Goal: Task Accomplishment & Management: Complete application form

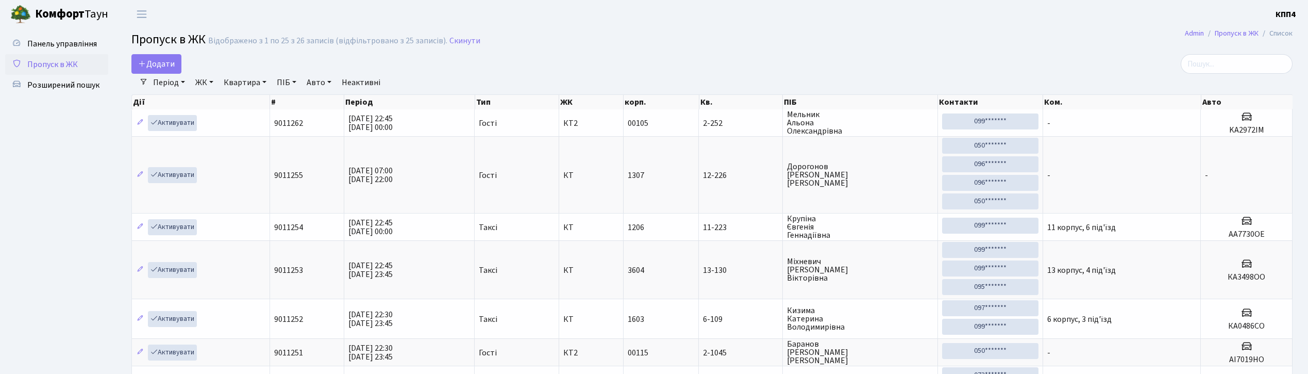
select select "25"
click at [165, 69] on span "Додати" at bounding box center [156, 63] width 37 height 11
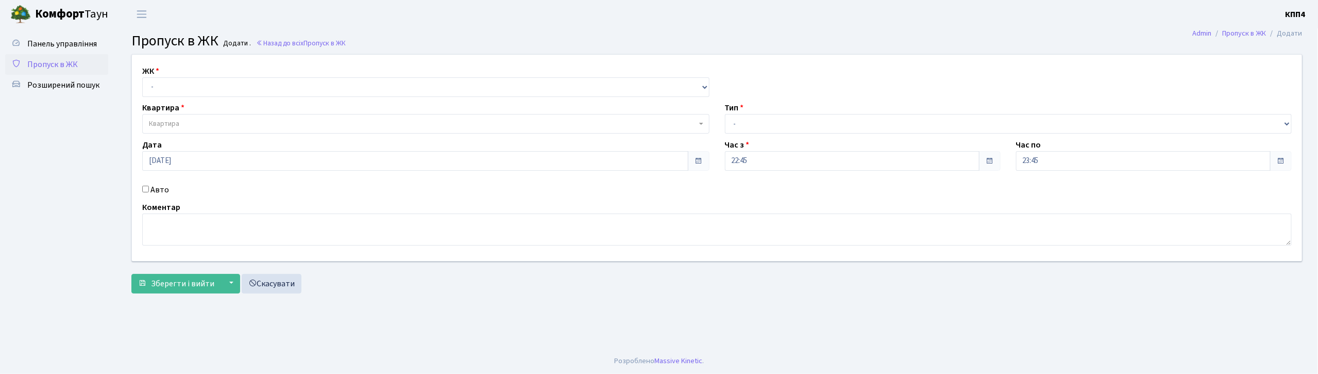
click at [235, 109] on div "Квартира Квартира" at bounding box center [425, 118] width 583 height 32
click at [234, 96] on select "- КТ, вул. Регенераторна, 4 КТ2, просп. [STREET_ADDRESS] [STREET_ADDRESS] [PERS…" at bounding box center [425, 87] width 567 height 20
select select "271"
click at [142, 77] on select "- КТ, вул. Регенераторна, 4 КТ2, просп. [STREET_ADDRESS] [STREET_ADDRESS] [PERS…" at bounding box center [425, 87] width 567 height 20
select select
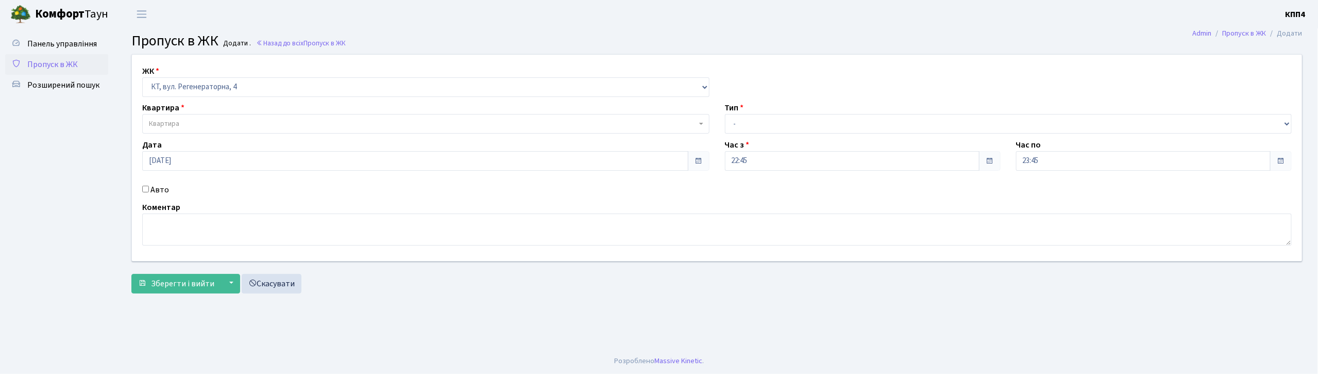
click at [229, 122] on span "Квартира" at bounding box center [423, 124] width 548 height 10
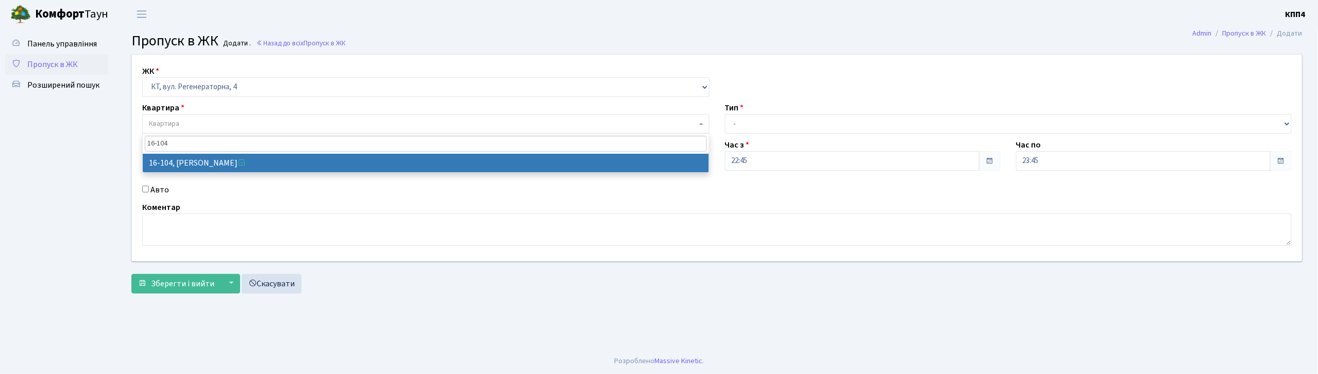
type input "16-104"
select select "8665"
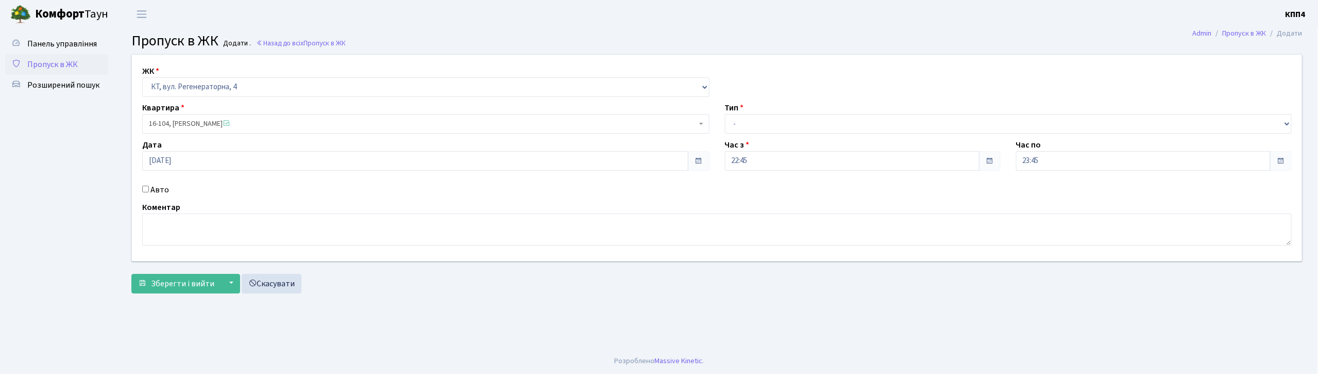
click at [153, 186] on label "Авто" at bounding box center [159, 189] width 19 height 12
click at [149, 186] on input "Авто" at bounding box center [145, 189] width 7 height 7
checkbox input "true"
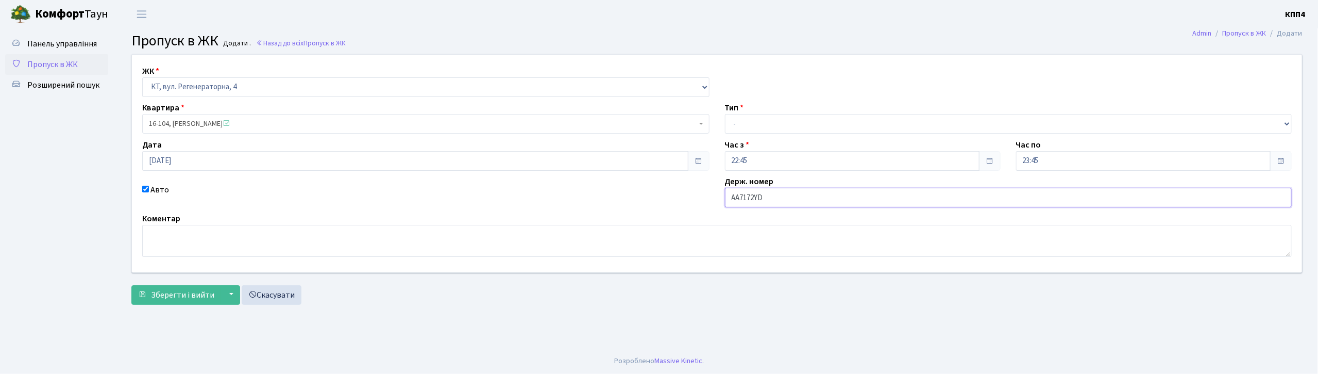
click at [781, 199] on input "АА7172YD" at bounding box center [1008, 198] width 567 height 20
type input "АА7172YВ"
click at [790, 127] on select "- Доставка Таксі Гості Сервіс" at bounding box center [1008, 124] width 567 height 20
click at [725, 114] on select "- Доставка Таксі Гості Сервіс" at bounding box center [1008, 124] width 567 height 20
click at [765, 124] on select "- Доставка Таксі Гості Сервіс" at bounding box center [1008, 124] width 567 height 20
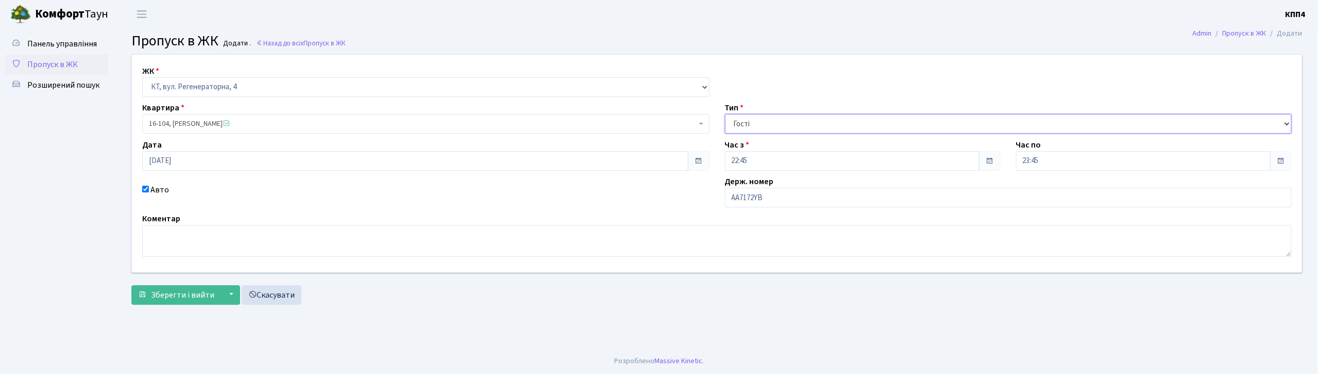
select select "2"
click at [725, 114] on select "- Доставка Таксі Гості Сервіс" at bounding box center [1008, 124] width 567 height 20
click at [177, 301] on button "Зберегти і вийти" at bounding box center [176, 295] width 90 height 20
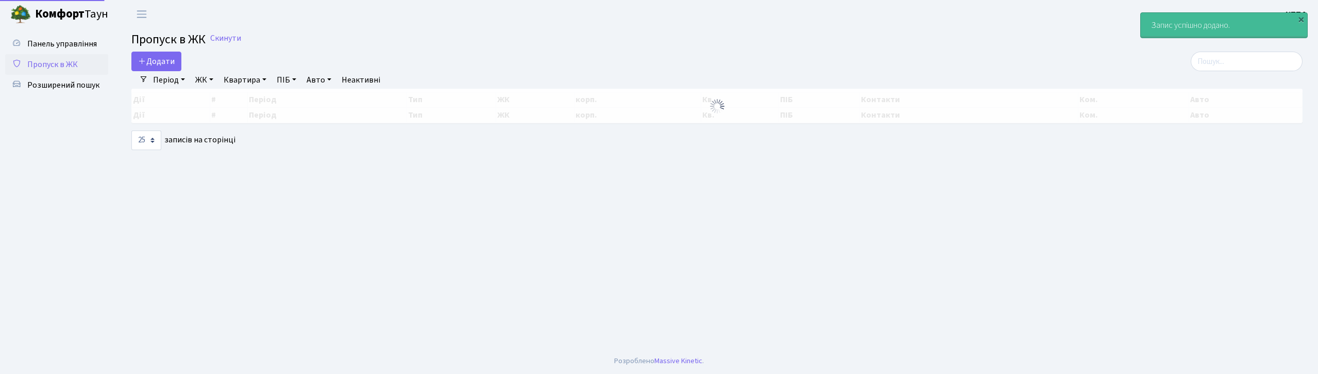
select select "25"
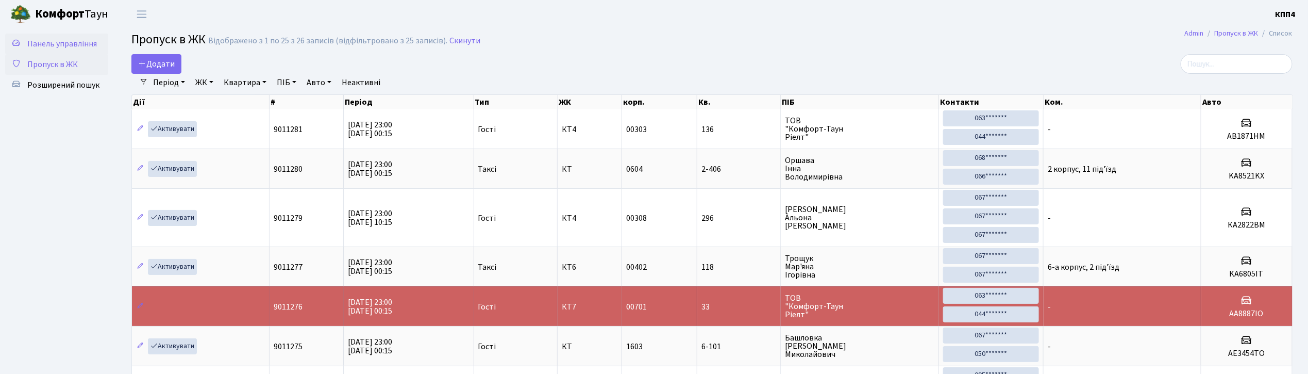
click at [93, 41] on span "Панель управління" at bounding box center [62, 43] width 70 height 11
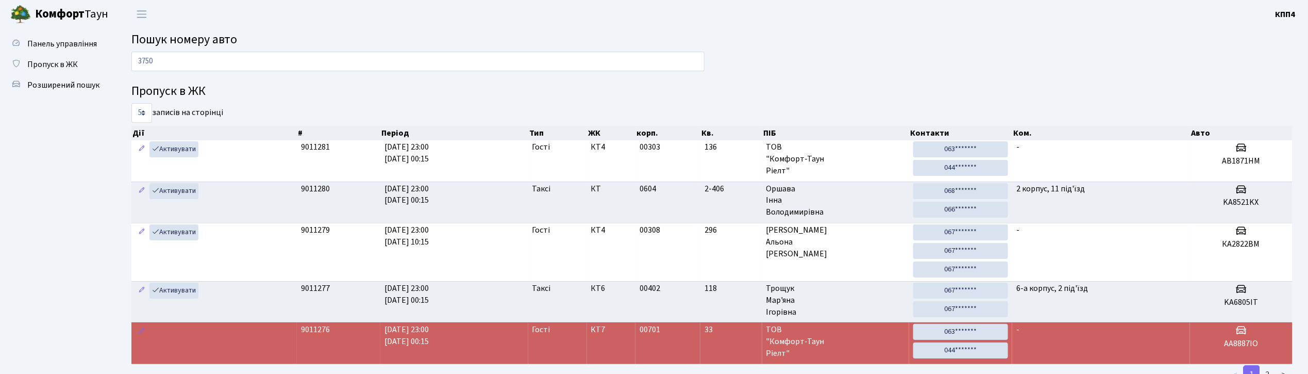
type input "3750"
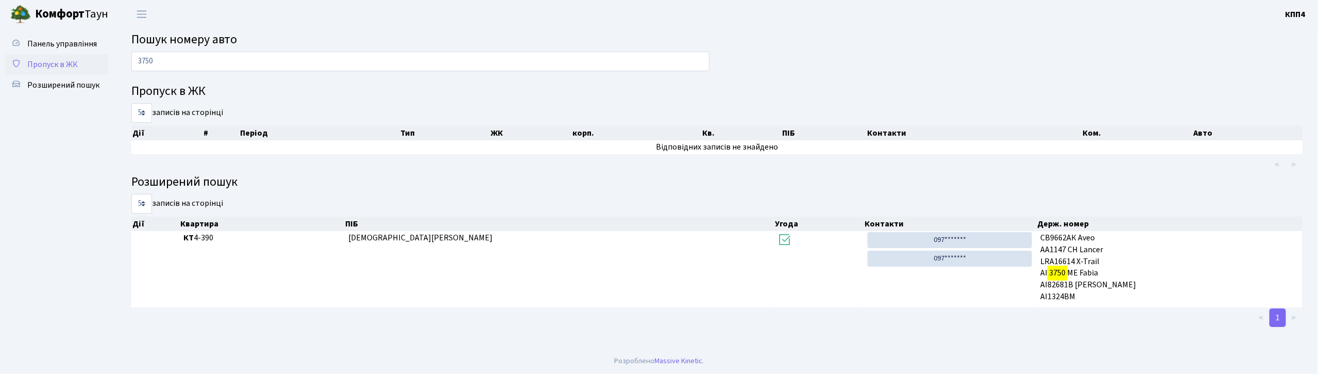
click at [44, 56] on link "Пропуск в ЖК" at bounding box center [56, 64] width 103 height 21
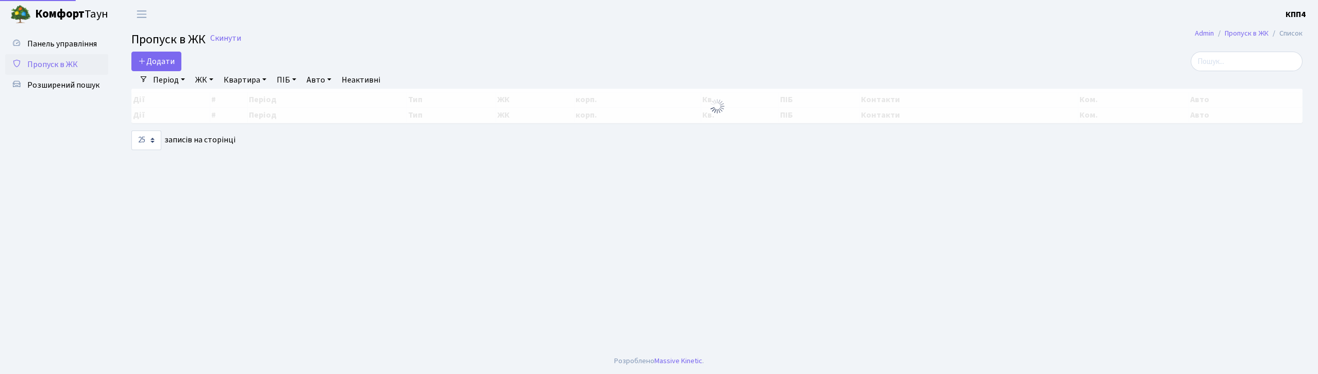
select select "25"
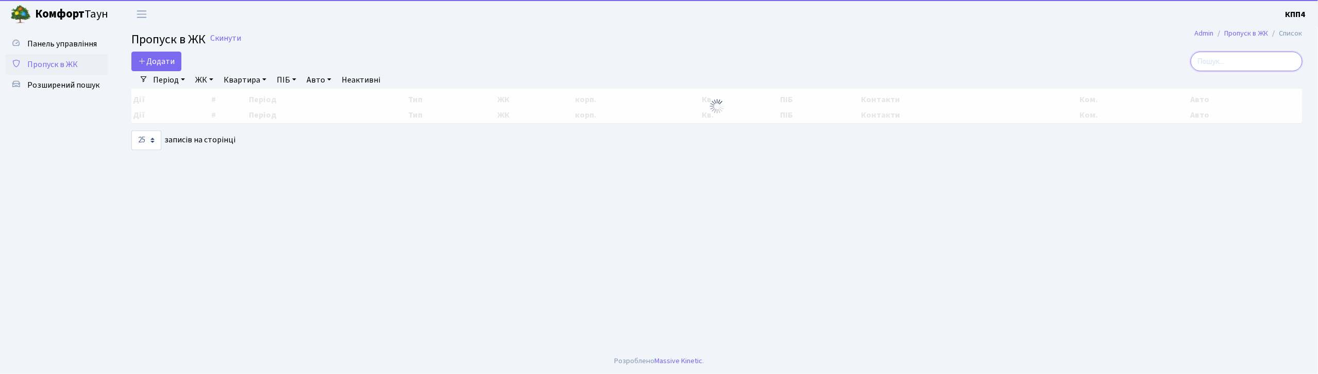
click at [1222, 60] on input "search" at bounding box center [1247, 62] width 112 height 20
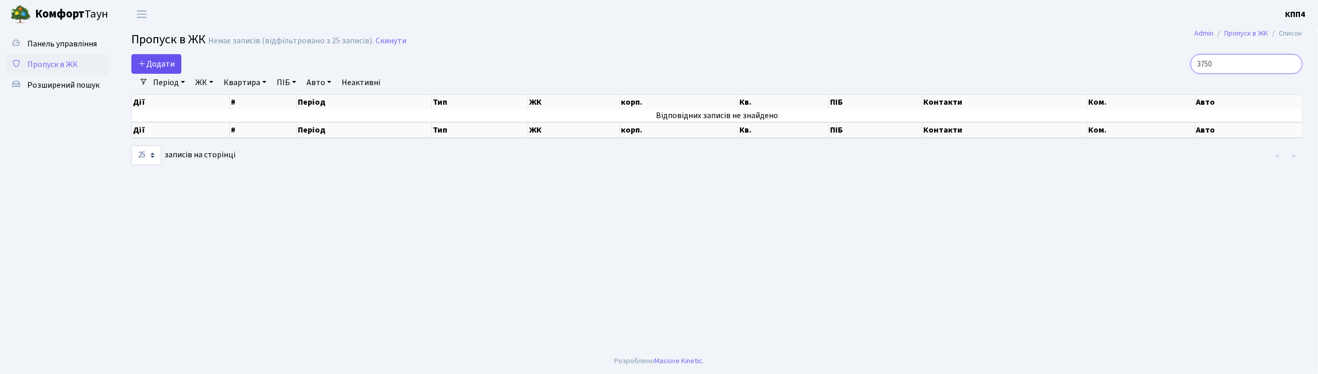
type input "3750"
drag, startPoint x: 141, startPoint y: 71, endPoint x: 146, endPoint y: 65, distance: 7.7
click at [141, 69] on link "Додати" at bounding box center [156, 64] width 50 height 20
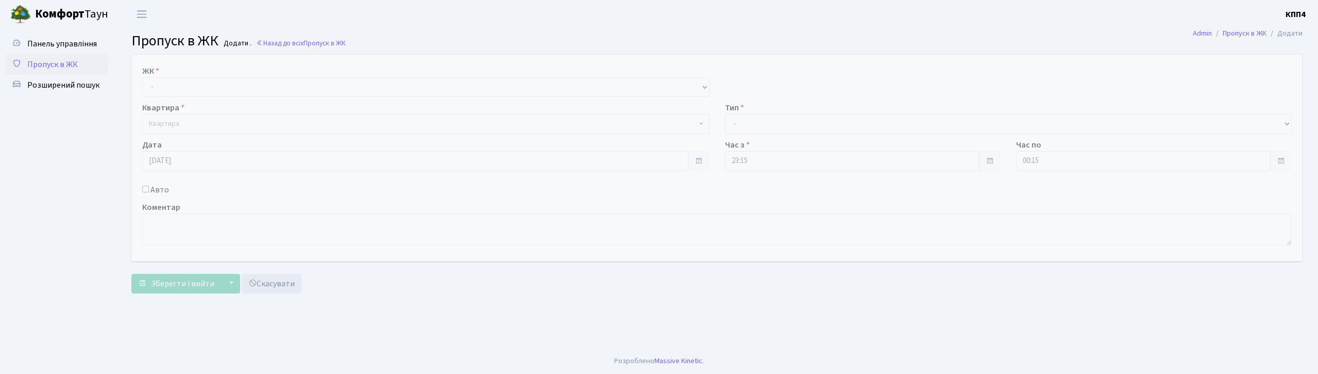
click at [205, 77] on select "- КТ, вул. Регенераторна, 4 КТ2, просп. [STREET_ADDRESS] [STREET_ADDRESS] [PERS…" at bounding box center [425, 87] width 567 height 20
select select "271"
click at [142, 77] on select "- КТ, вул. Регенераторна, 4 КТ2, просп. [STREET_ADDRESS] [STREET_ADDRESS] [PERS…" at bounding box center [425, 87] width 567 height 20
select select
click at [210, 124] on span "Квартира" at bounding box center [423, 124] width 548 height 10
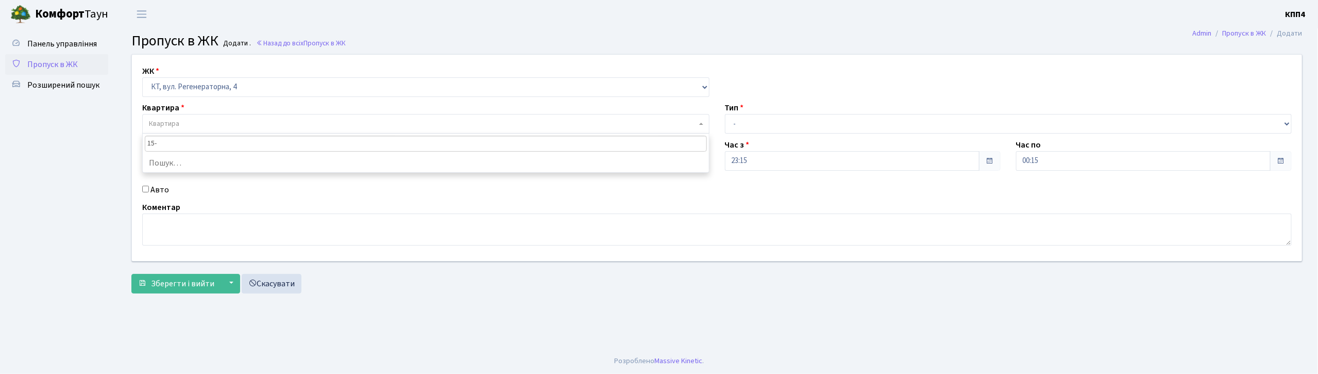
type input "15-1"
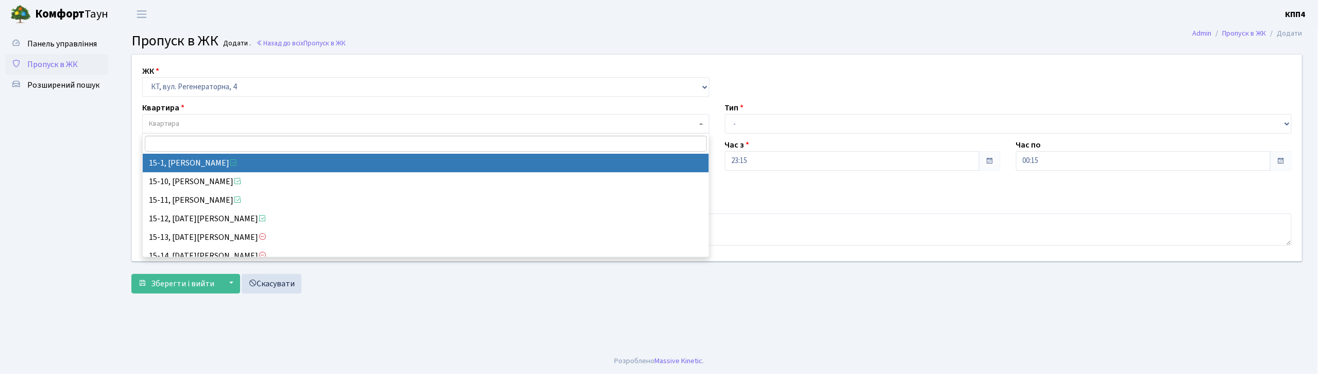
click at [65, 62] on span "Пропуск в ЖК" at bounding box center [52, 64] width 50 height 11
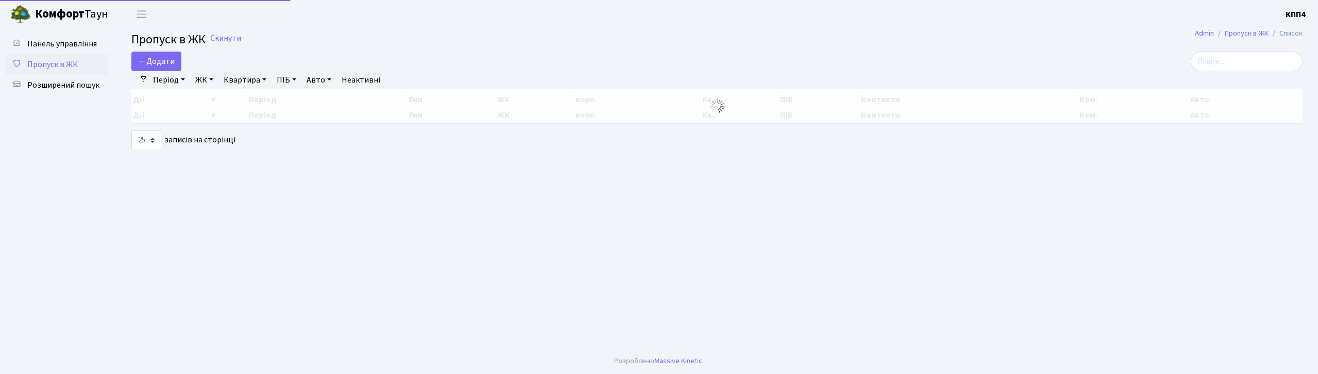
select select "25"
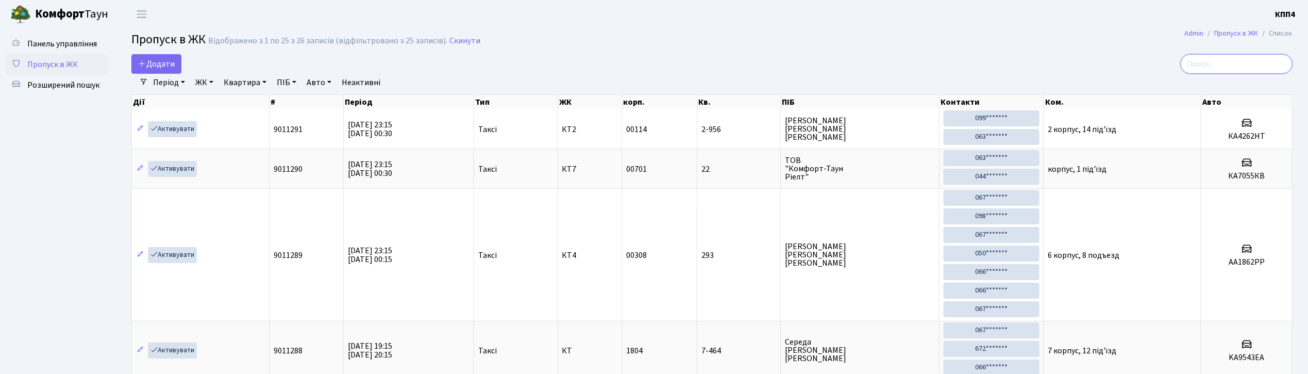
click at [1217, 59] on input "search" at bounding box center [1237, 64] width 112 height 20
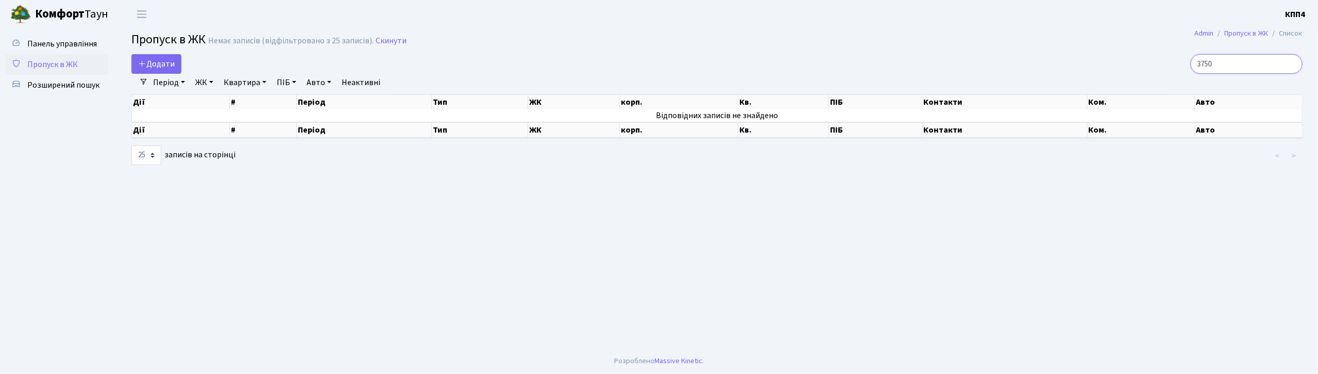
type input "3750"
drag, startPoint x: 1238, startPoint y: 64, endPoint x: 1023, endPoint y: 104, distance: 218.5
click at [1238, 64] on input "3750" at bounding box center [1247, 64] width 112 height 20
click at [33, 66] on span "Пропуск в ЖК" at bounding box center [52, 64] width 50 height 11
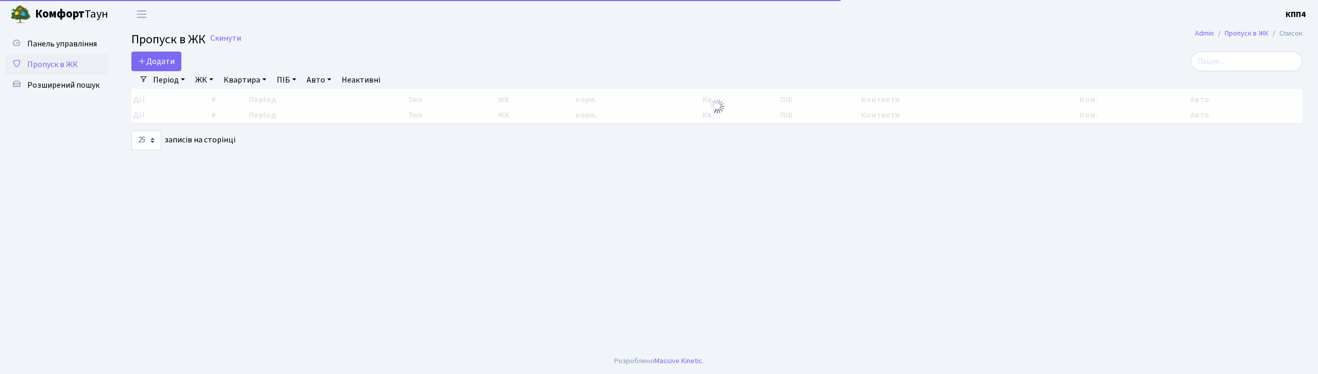
select select "25"
click at [1233, 66] on input "search" at bounding box center [1247, 62] width 112 height 20
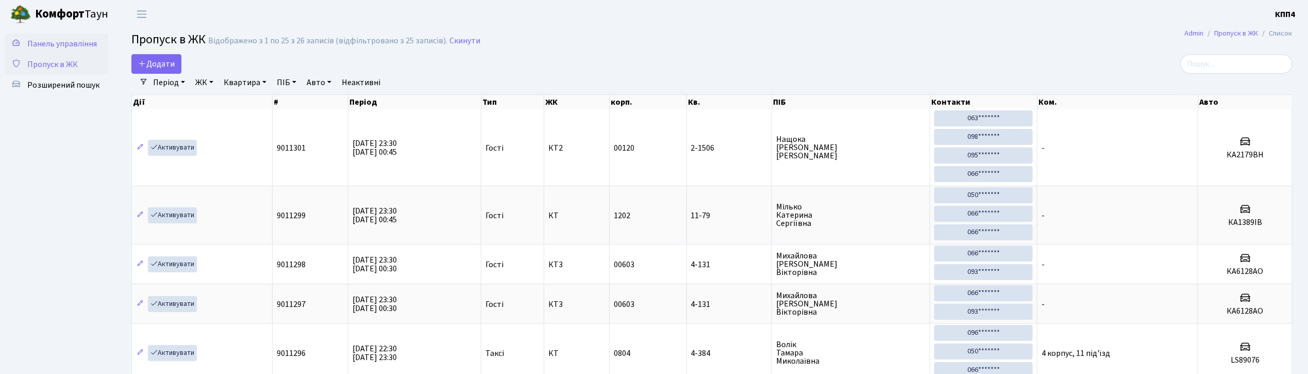
click at [69, 46] on span "Панель управління" at bounding box center [62, 43] width 70 height 11
